Goal: Task Accomplishment & Management: Manage account settings

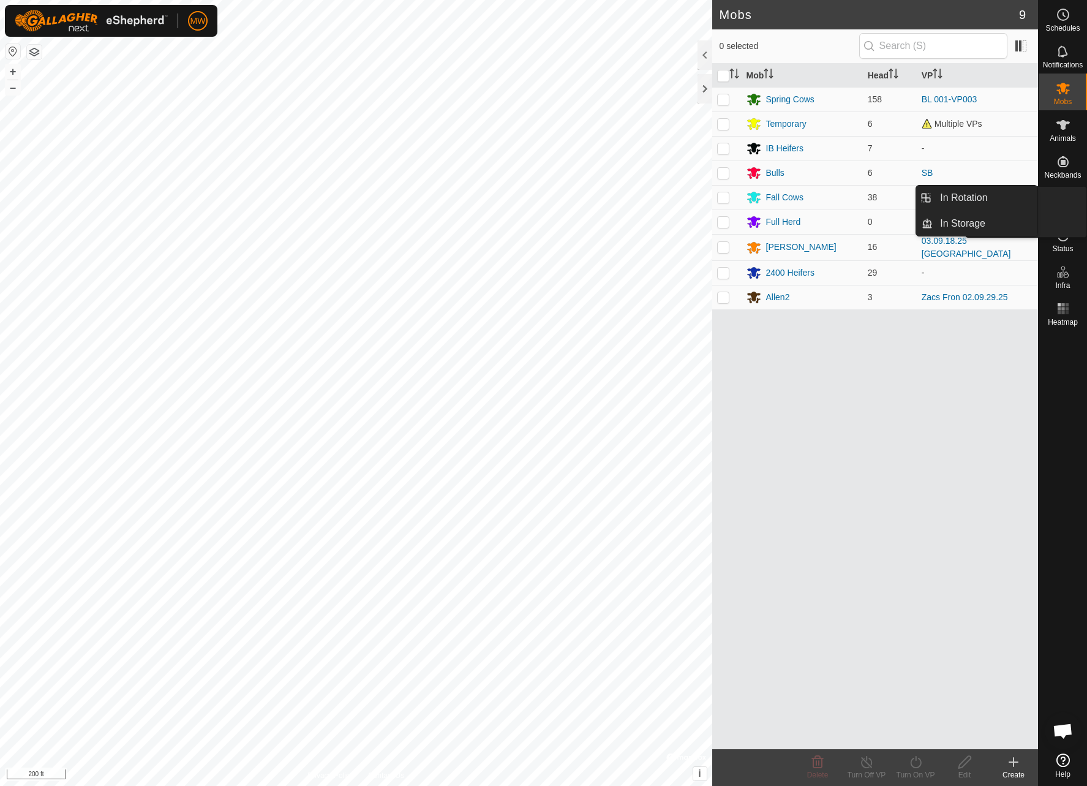
click at [1074, 212] on div "VPs" at bounding box center [1063, 202] width 48 height 37
click at [1064, 200] on icon at bounding box center [1063, 198] width 11 height 11
click at [1016, 760] on icon at bounding box center [1014, 762] width 15 height 15
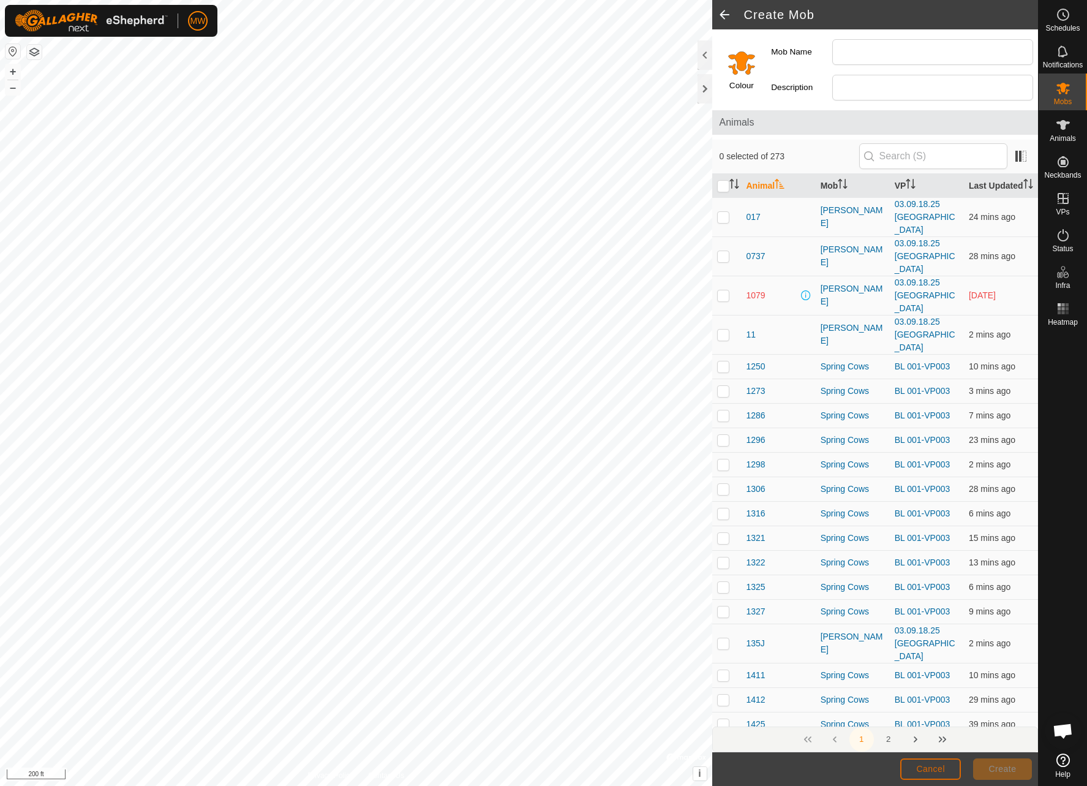
click at [939, 769] on span "Cancel" at bounding box center [930, 769] width 29 height 10
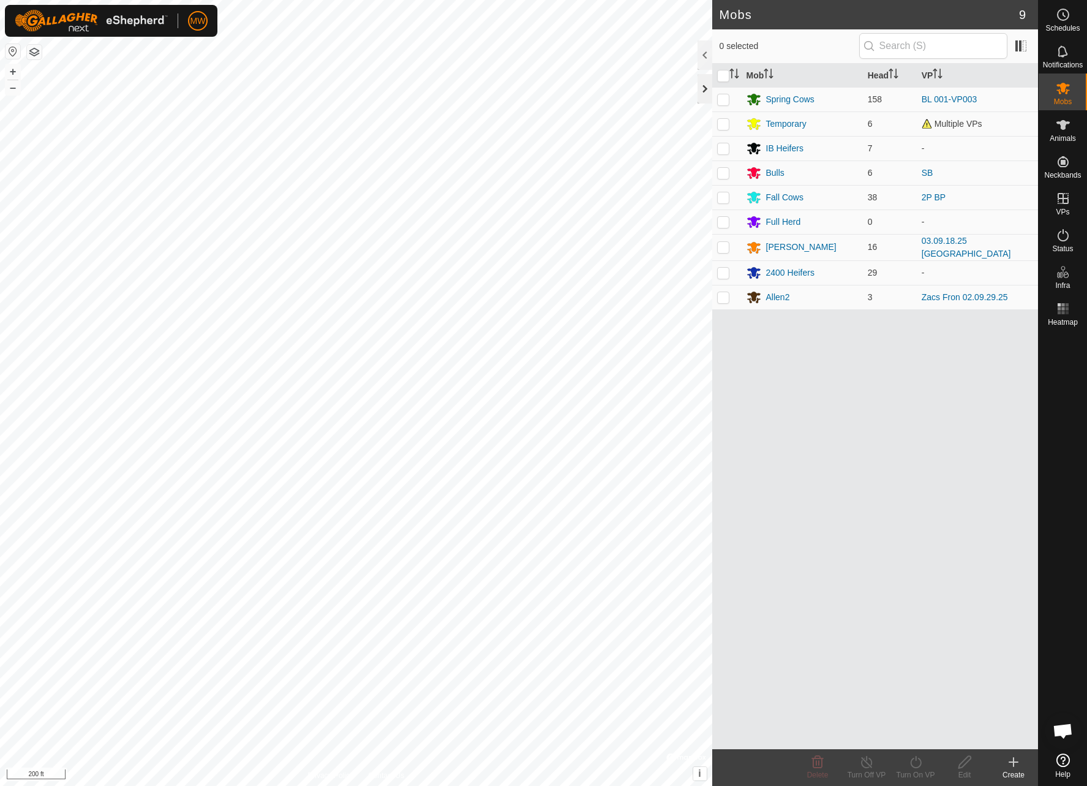
click at [703, 82] on div at bounding box center [705, 88] width 15 height 29
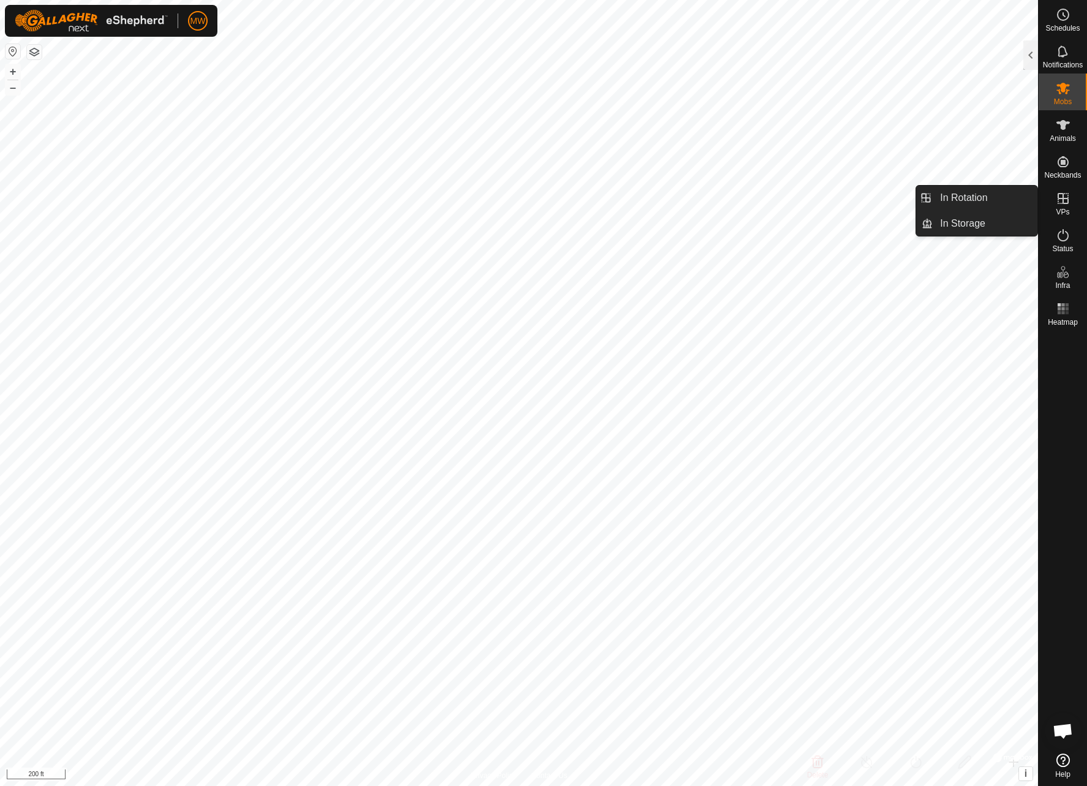
click at [1070, 192] on icon at bounding box center [1063, 198] width 15 height 15
click at [1018, 198] on link "In Rotation" at bounding box center [985, 198] width 105 height 25
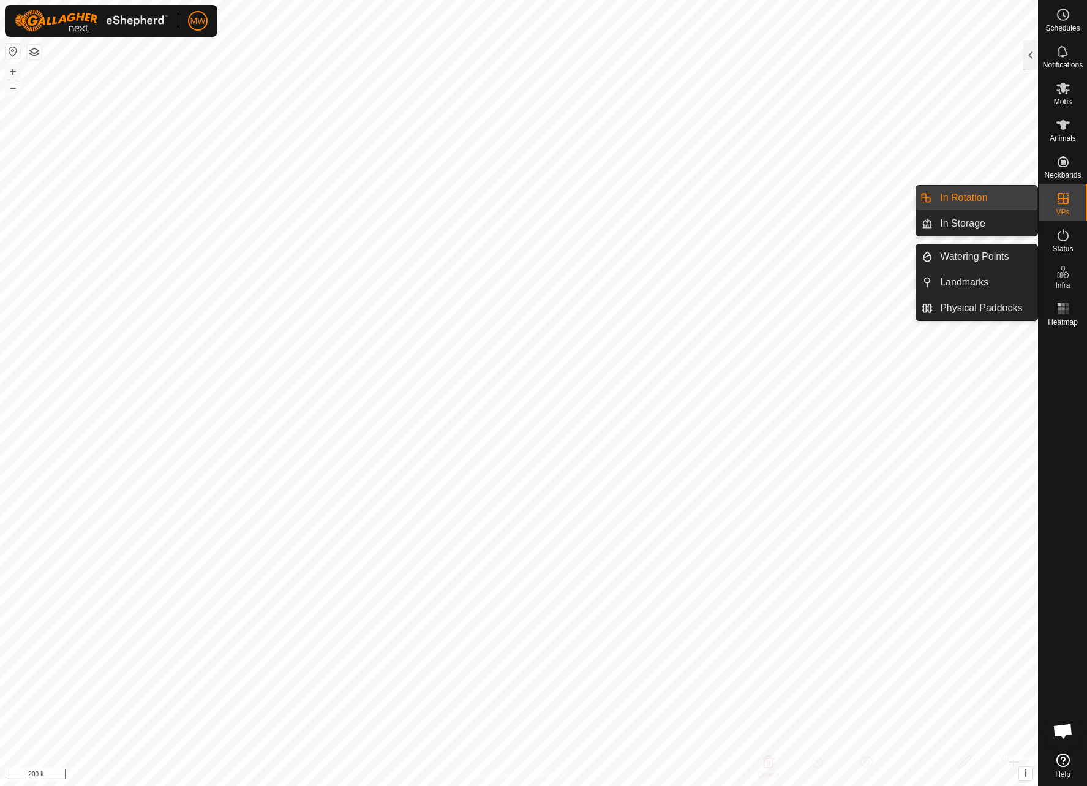
click at [1054, 194] on es-virtualpaddocks-svg-icon at bounding box center [1063, 199] width 22 height 20
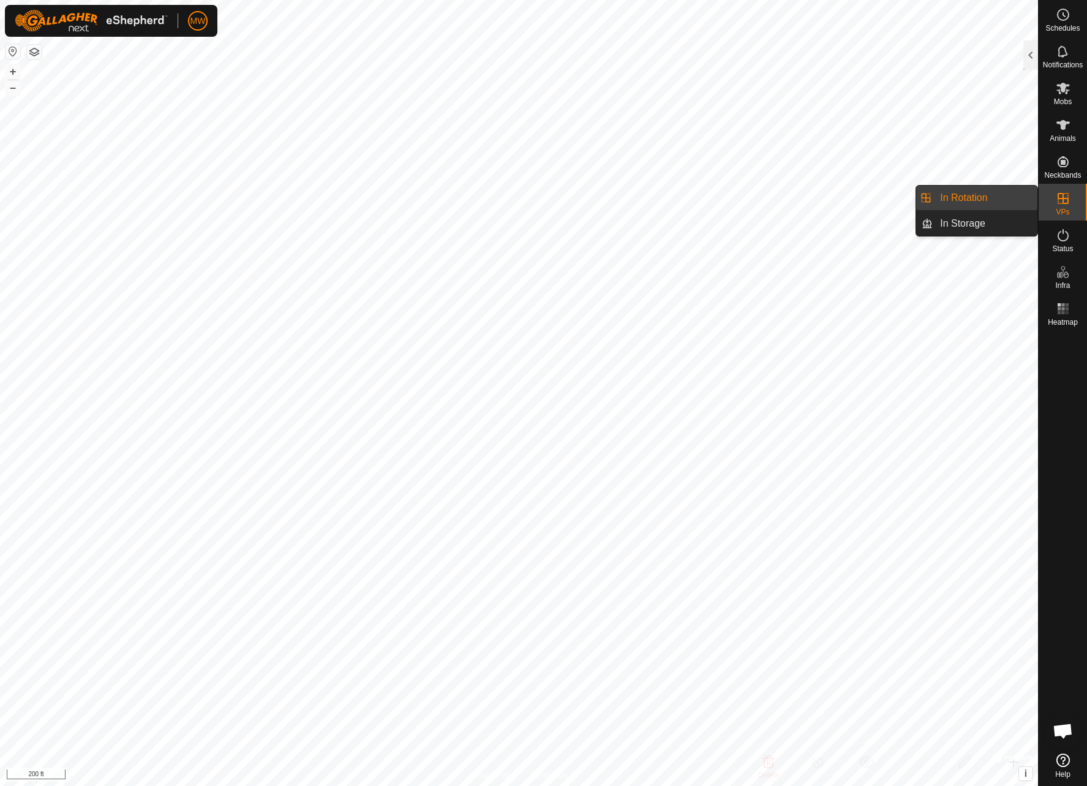
click at [960, 192] on link "In Rotation" at bounding box center [985, 198] width 105 height 25
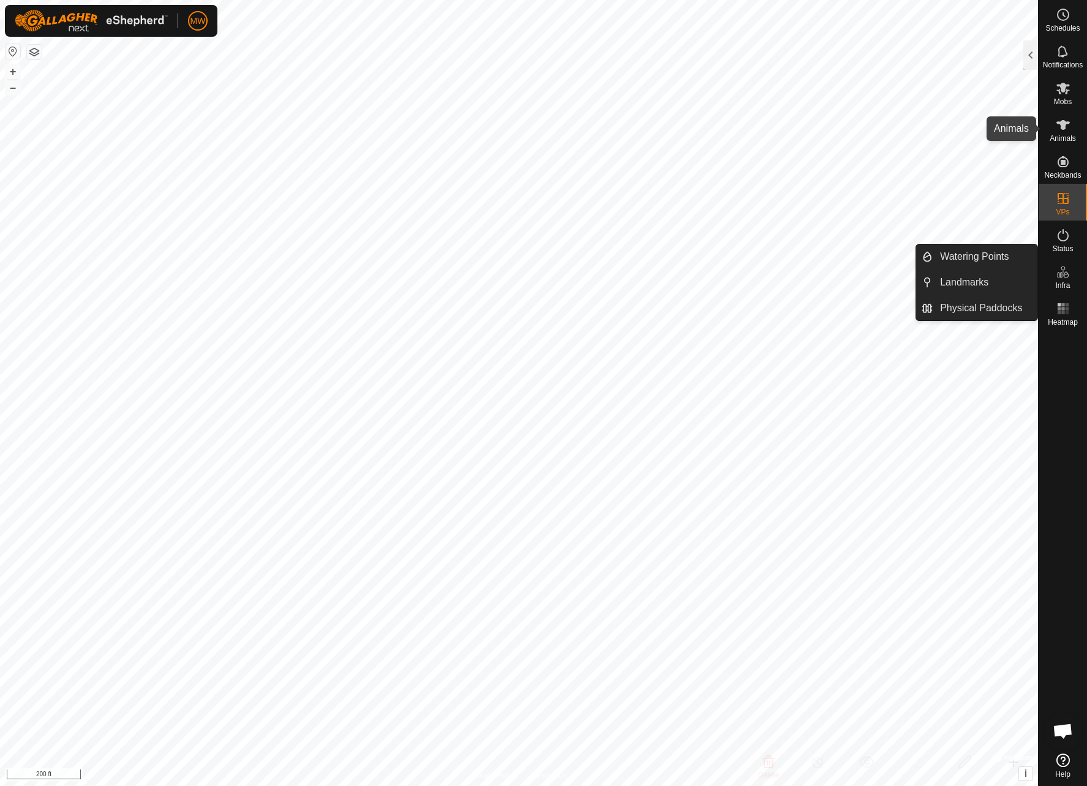
click at [1060, 126] on icon at bounding box center [1063, 125] width 15 height 15
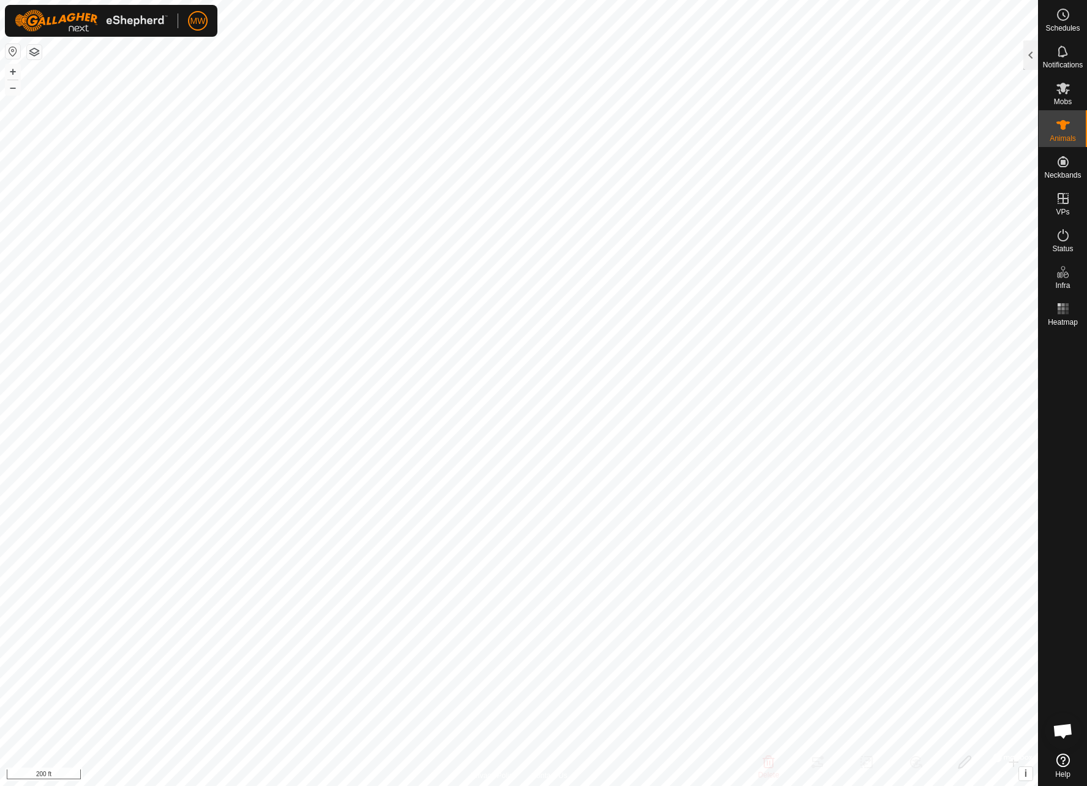
click at [1059, 127] on icon at bounding box center [1063, 125] width 15 height 15
click at [1030, 58] on div at bounding box center [1031, 54] width 15 height 29
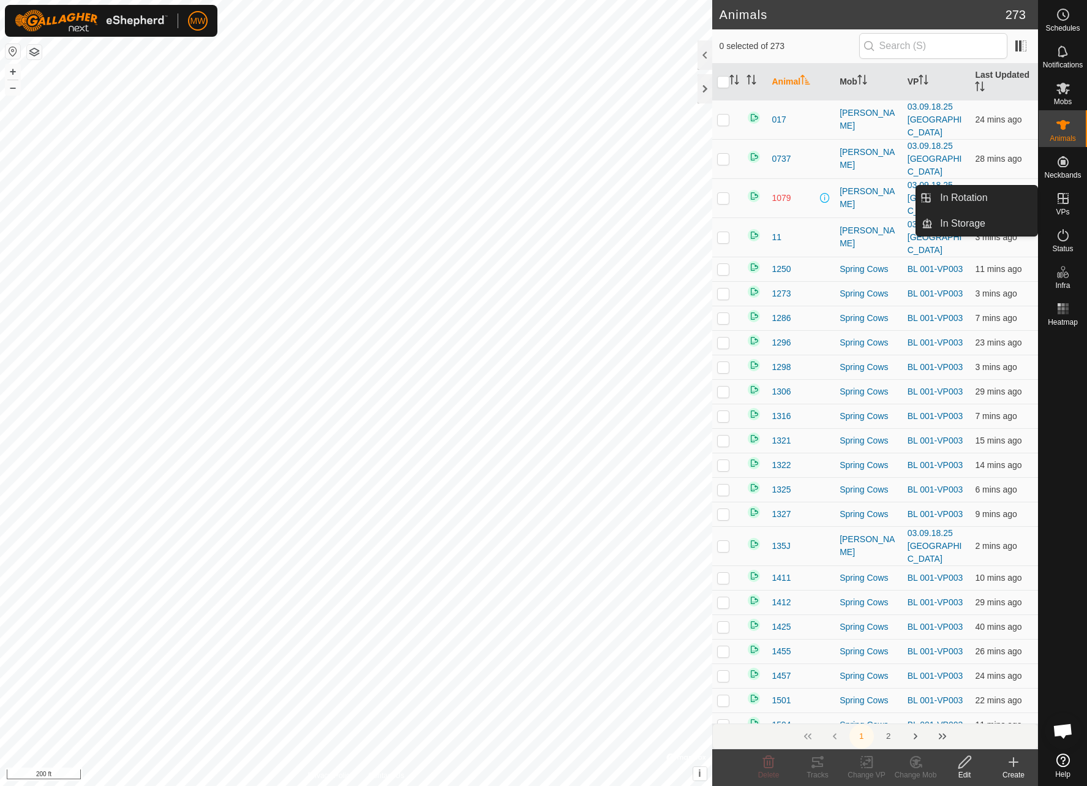
click at [1068, 203] on icon at bounding box center [1063, 198] width 11 height 11
click at [964, 201] on link "In Rotation" at bounding box center [985, 198] width 105 height 25
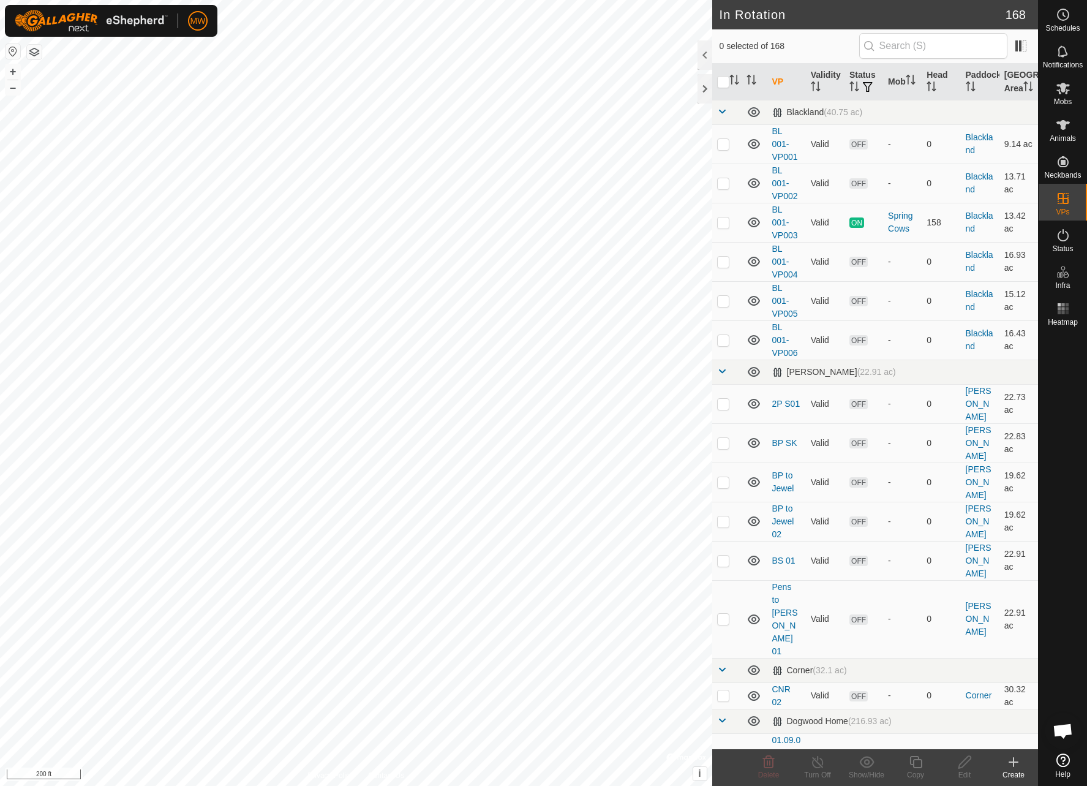
click at [951, 198] on span "In Rotation" at bounding box center [963, 198] width 47 height 15
click at [1010, 758] on icon at bounding box center [1014, 762] width 15 height 15
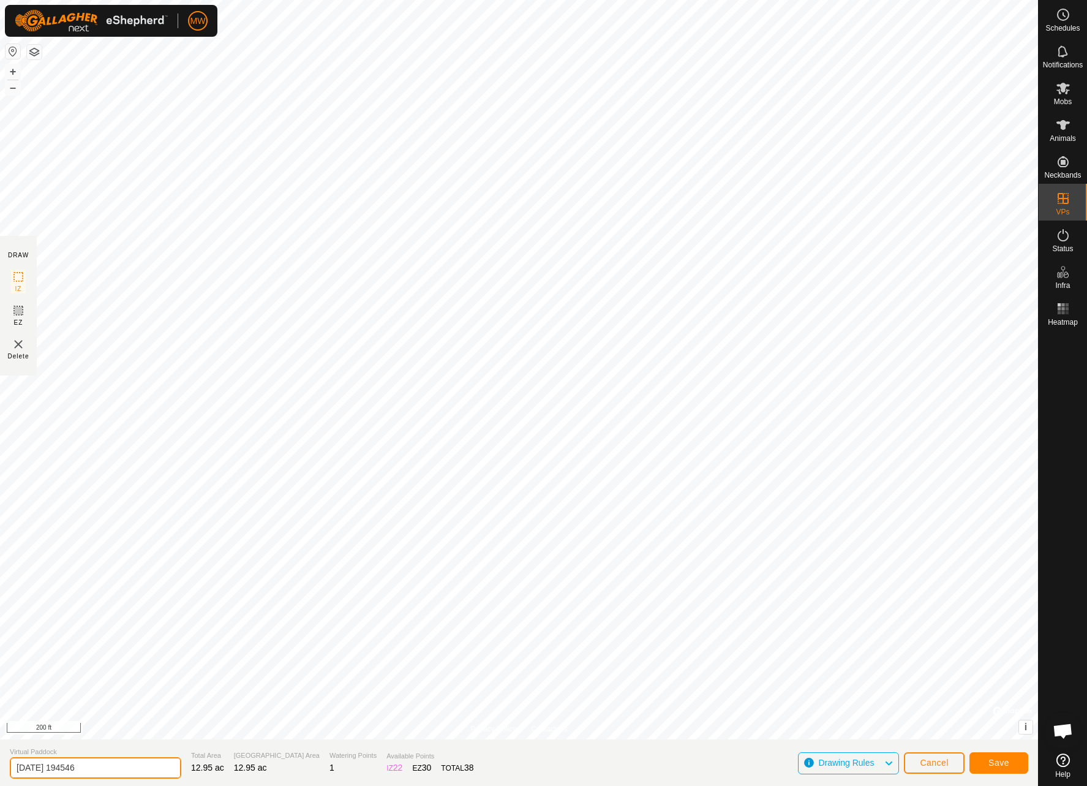
drag, startPoint x: 110, startPoint y: 763, endPoint x: 22, endPoint y: 759, distance: 87.7
click at [22, 759] on input "[DATE] 194546" at bounding box center [96, 767] width 172 height 21
type input "Terrace field 04.10.12.25"
click at [1016, 760] on button "Save" at bounding box center [999, 762] width 59 height 21
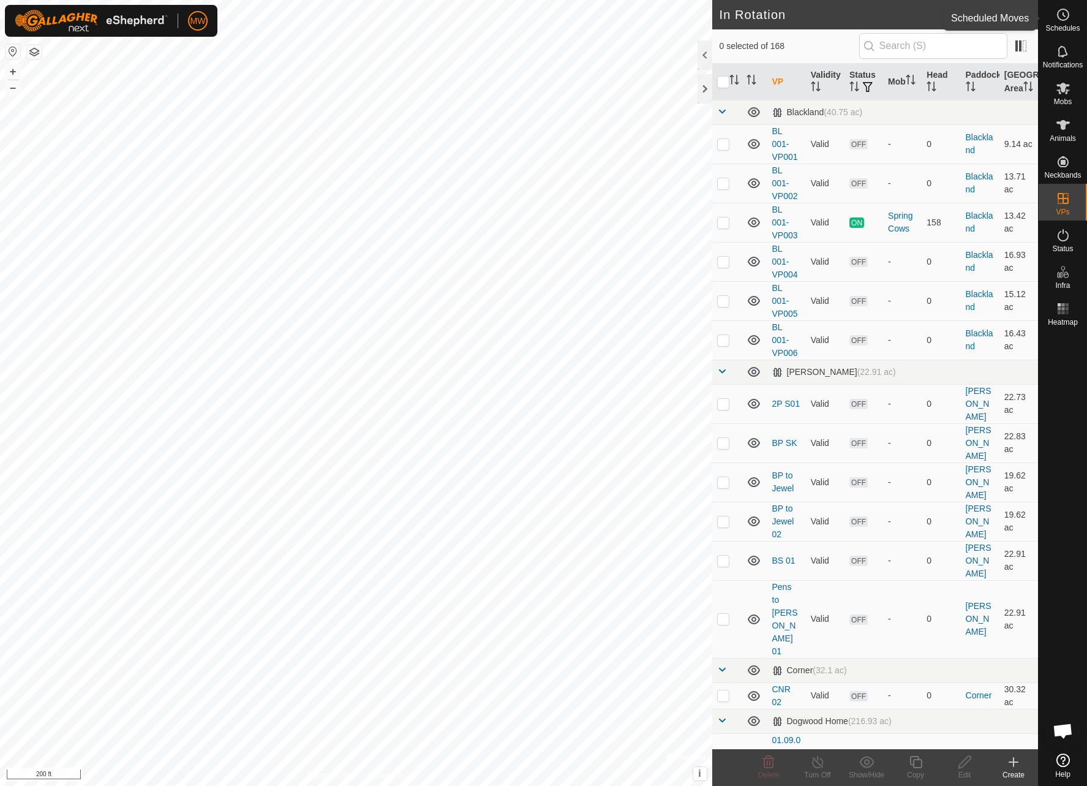
click at [1057, 13] on icon at bounding box center [1063, 14] width 15 height 15
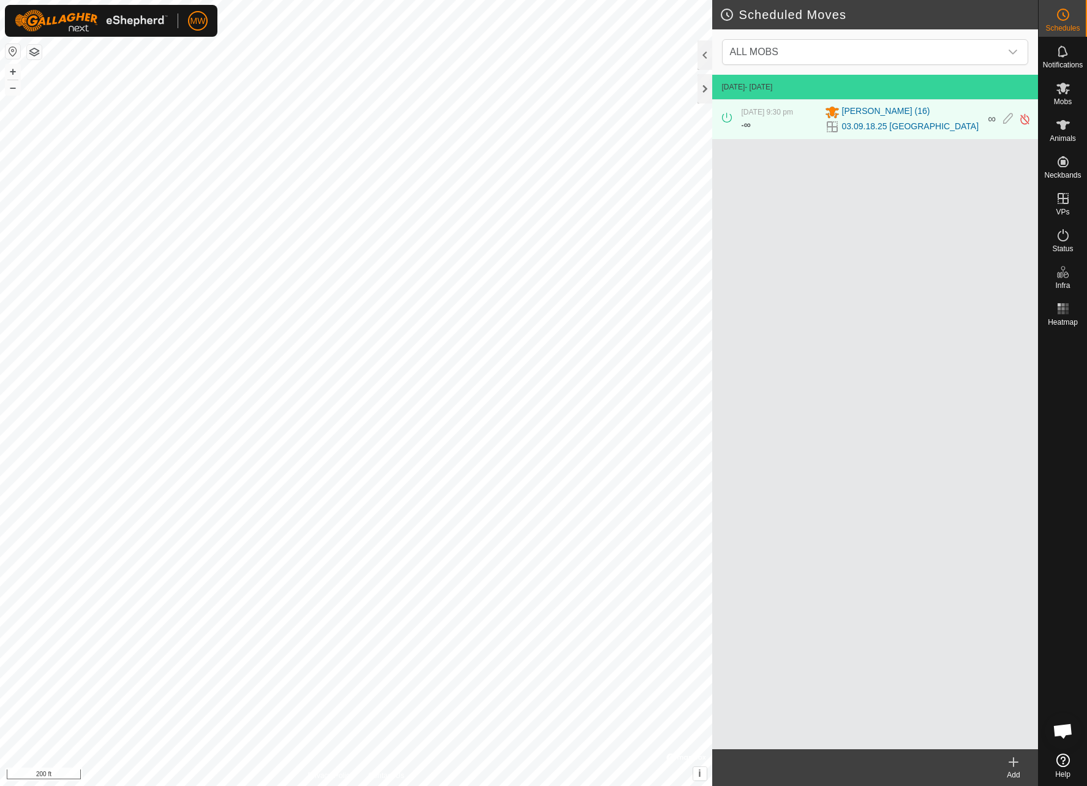
click at [1013, 768] on icon at bounding box center [1014, 762] width 15 height 15
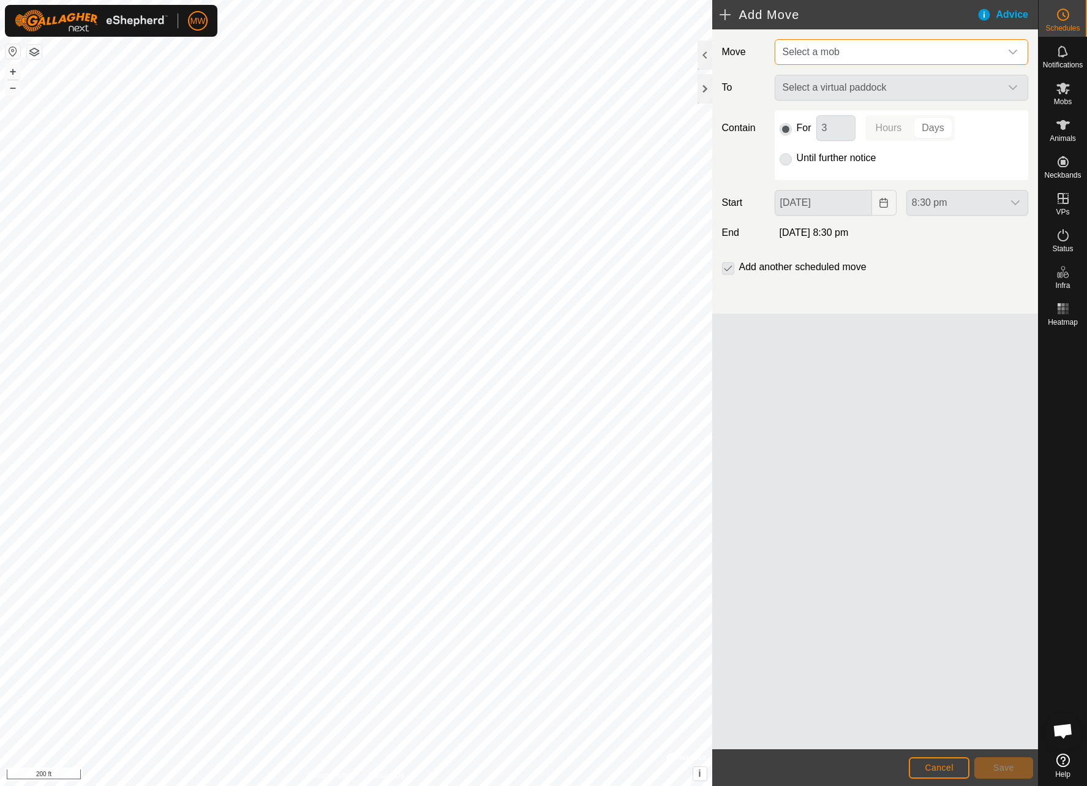
click at [799, 54] on span "Select a mob" at bounding box center [811, 52] width 57 height 10
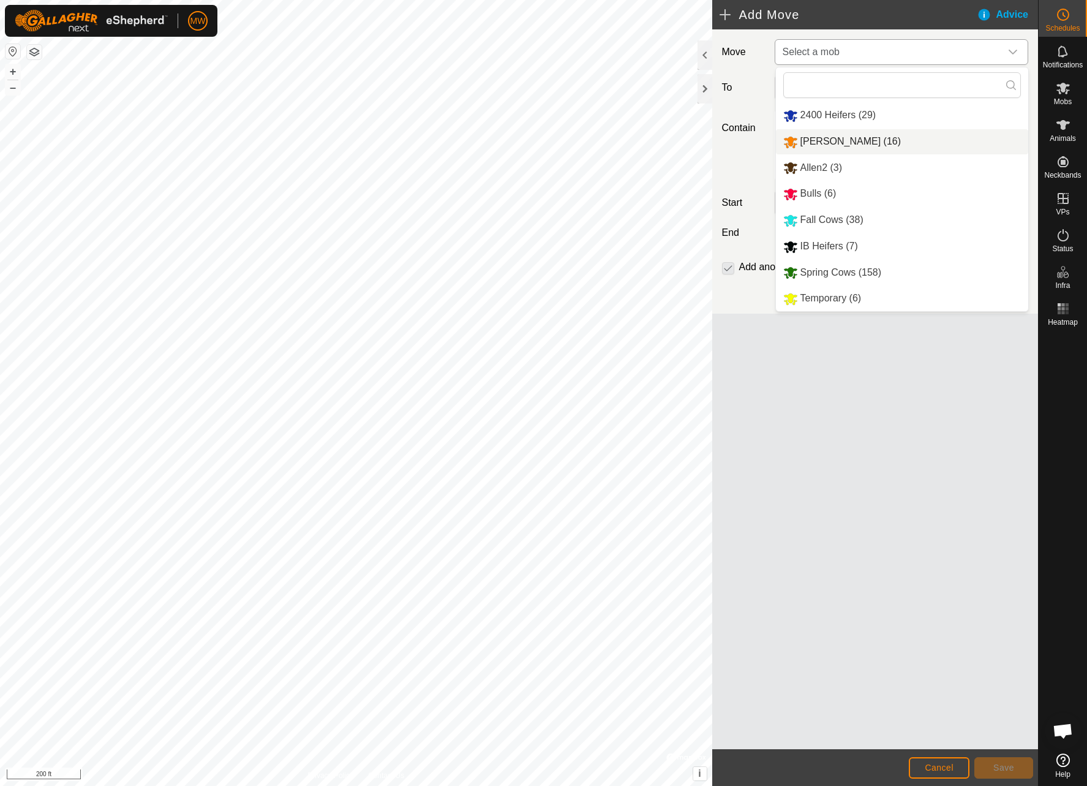
click at [799, 150] on li "[PERSON_NAME] (16)" at bounding box center [902, 141] width 252 height 25
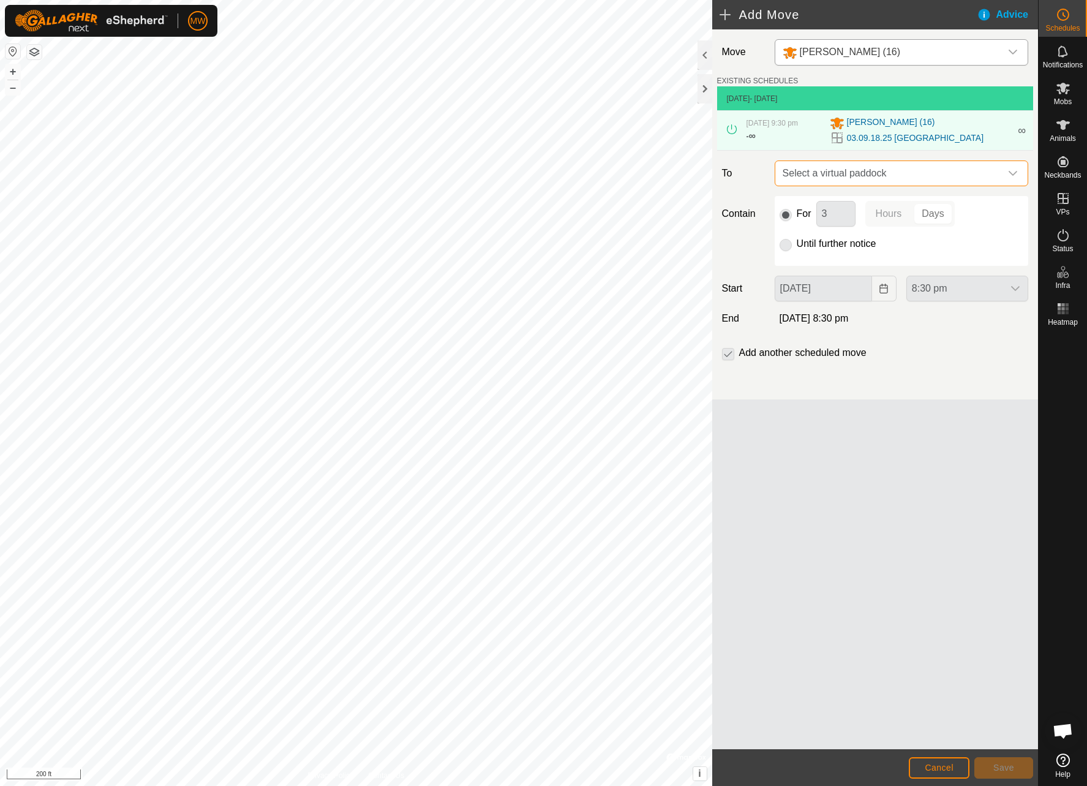
click at [821, 170] on span "Select a virtual paddock" at bounding box center [889, 173] width 223 height 25
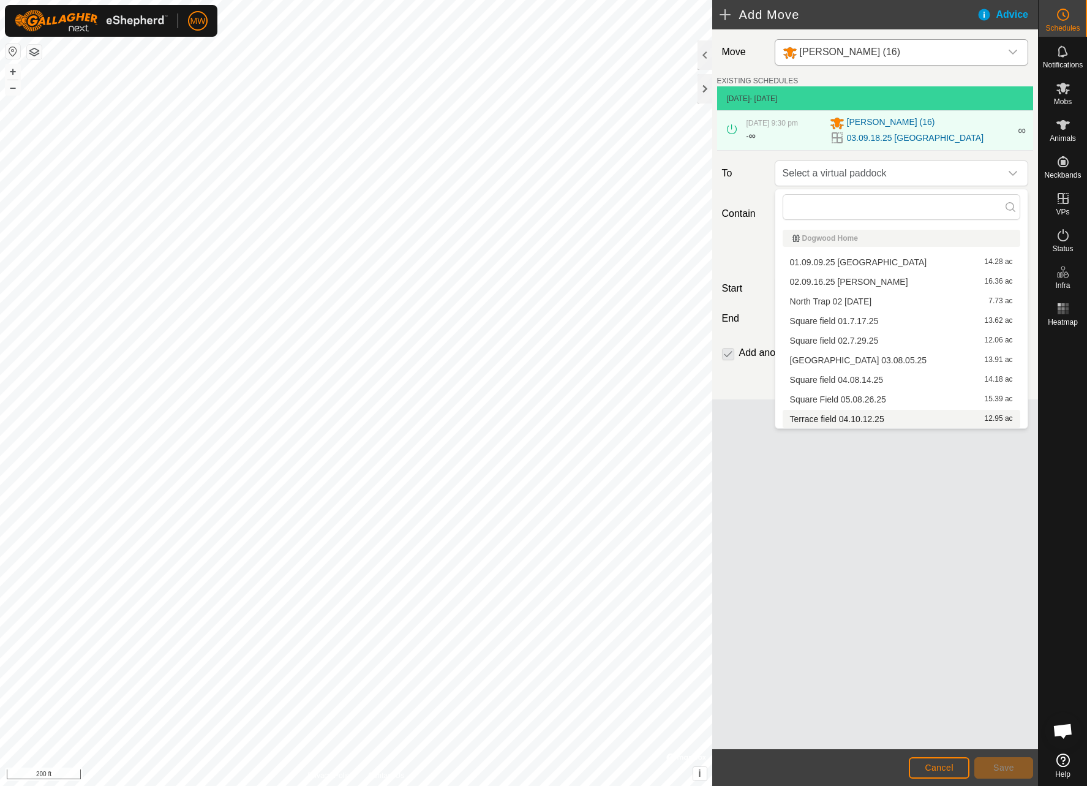
click at [841, 422] on li "Terrace field 04.10.12.25 12.95 ac" at bounding box center [902, 419] width 238 height 18
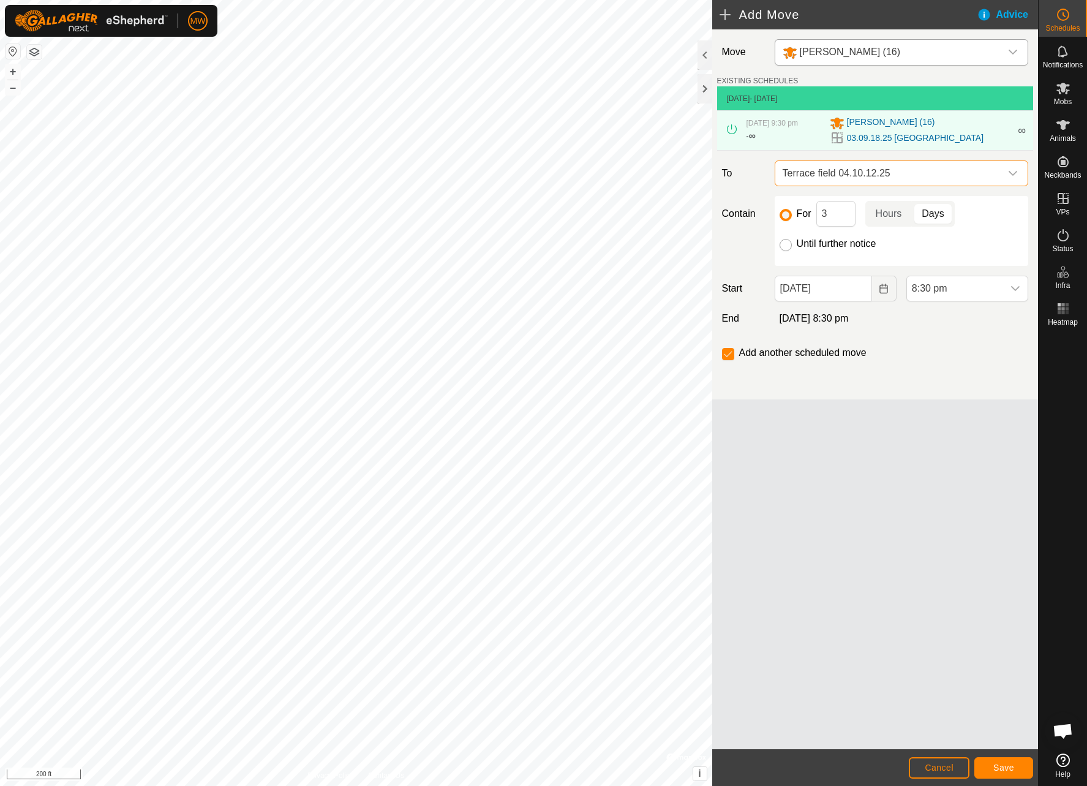
click at [785, 244] on input "Until further notice" at bounding box center [786, 245] width 12 height 12
radio input "true"
checkbox input "false"
click at [1015, 287] on icon "dropdown trigger" at bounding box center [1016, 289] width 10 height 10
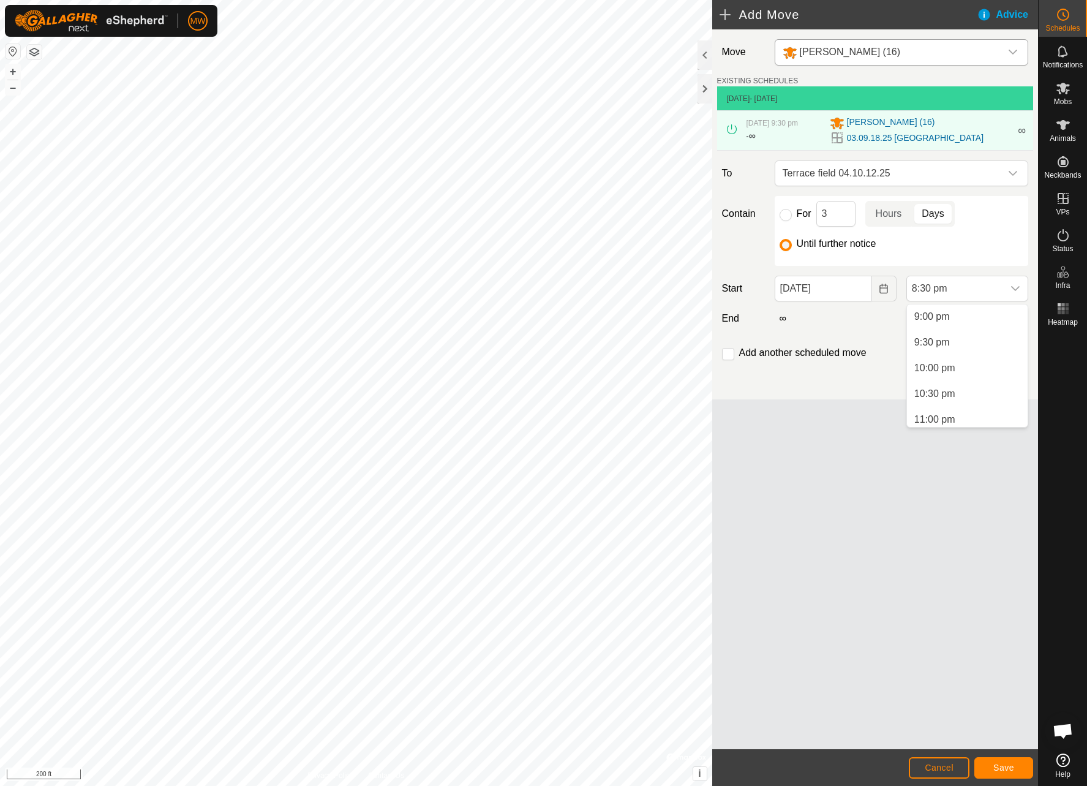
scroll to position [1086, 0]
click at [941, 369] on li "10:00 pm" at bounding box center [967, 363] width 121 height 25
click at [999, 765] on span "Save" at bounding box center [1004, 768] width 21 height 10
